Goal: Transaction & Acquisition: Register for event/course

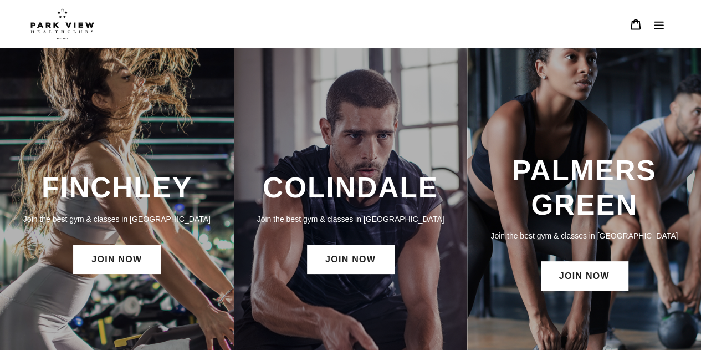
click at [120, 192] on h3 "FINCHLEY" at bounding box center [117, 188] width 212 height 34
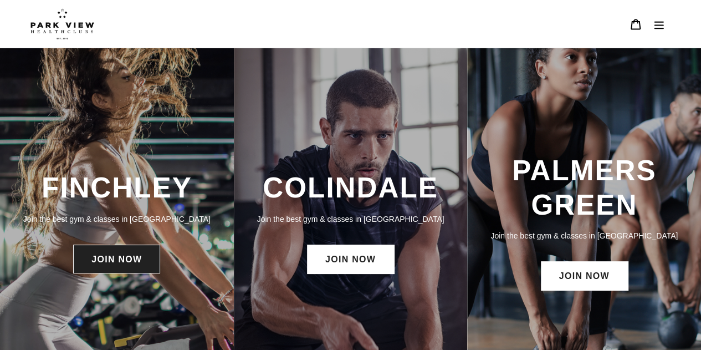
click at [122, 255] on link "JOIN NOW" at bounding box center [116, 258] width 87 height 29
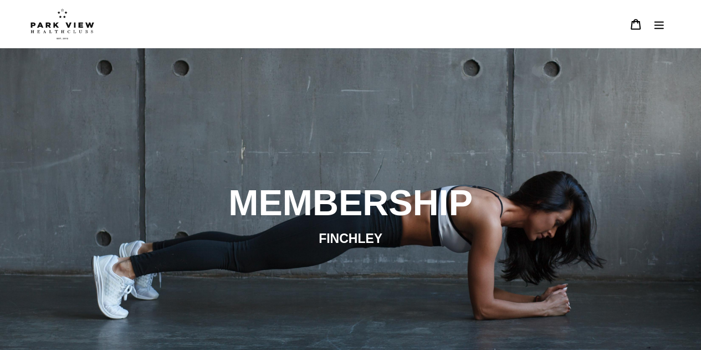
click at [653, 19] on icon "Menu" at bounding box center [658, 24] width 11 height 11
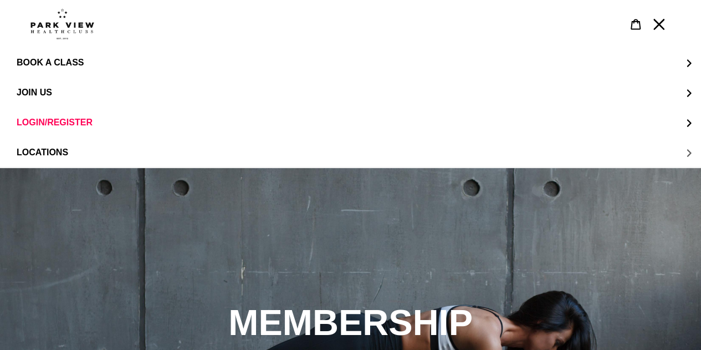
click at [496, 152] on button "LOCATIONS" at bounding box center [350, 152] width 701 height 30
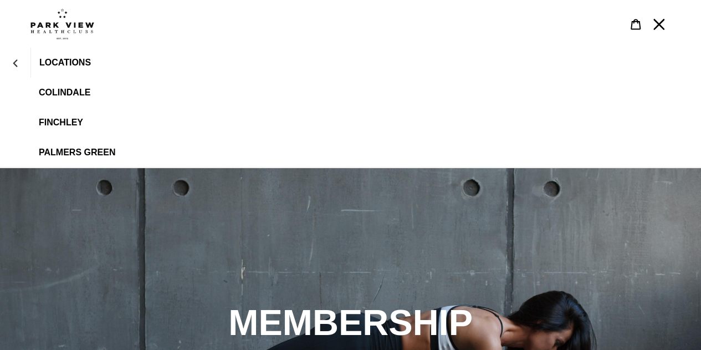
click at [76, 114] on link "Finchley" at bounding box center [350, 122] width 701 height 30
